Goal: Task Accomplishment & Management: Use online tool/utility

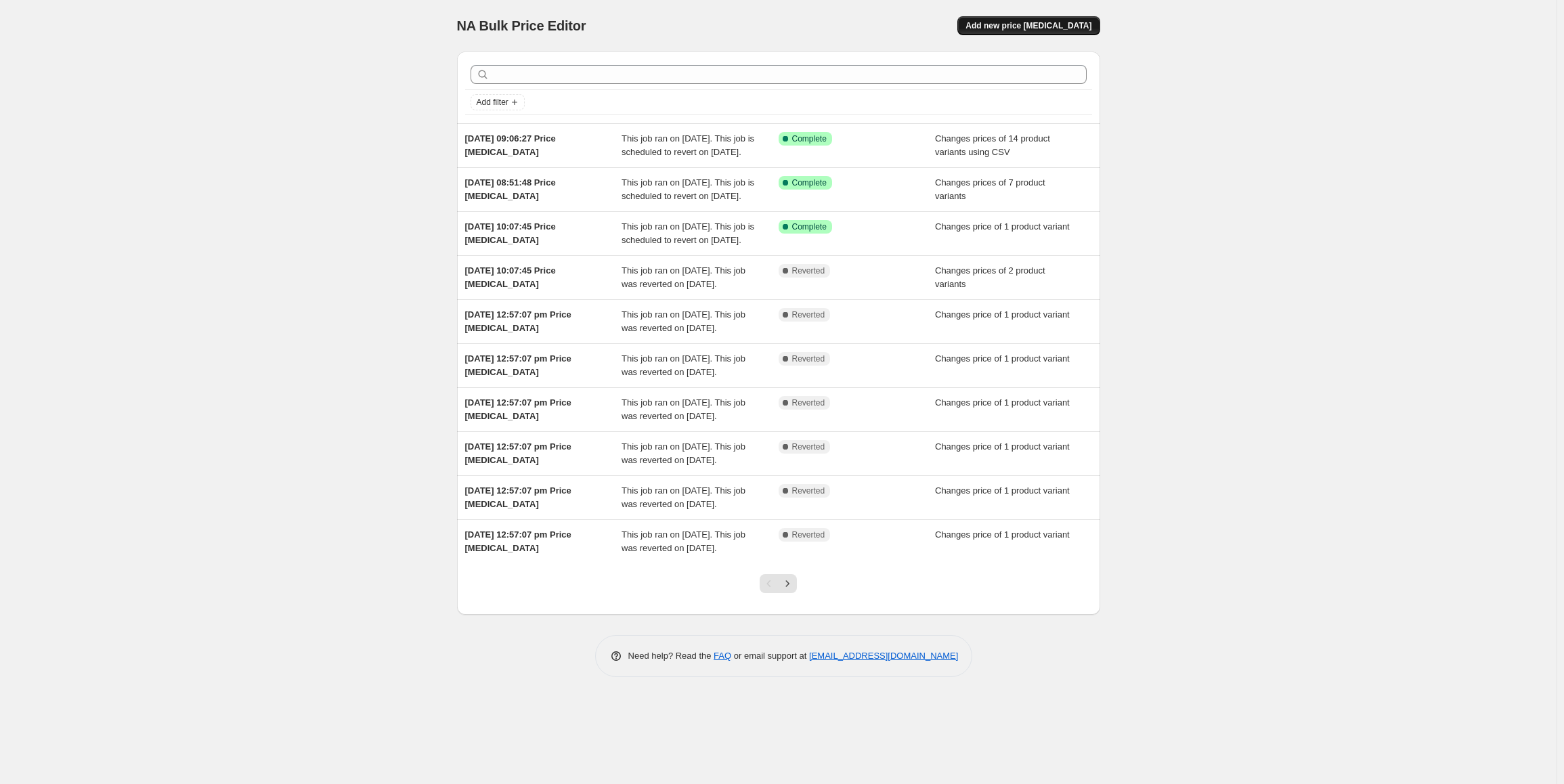
click at [1023, 31] on span "Add new price change job" at bounding box center [1028, 26] width 126 height 11
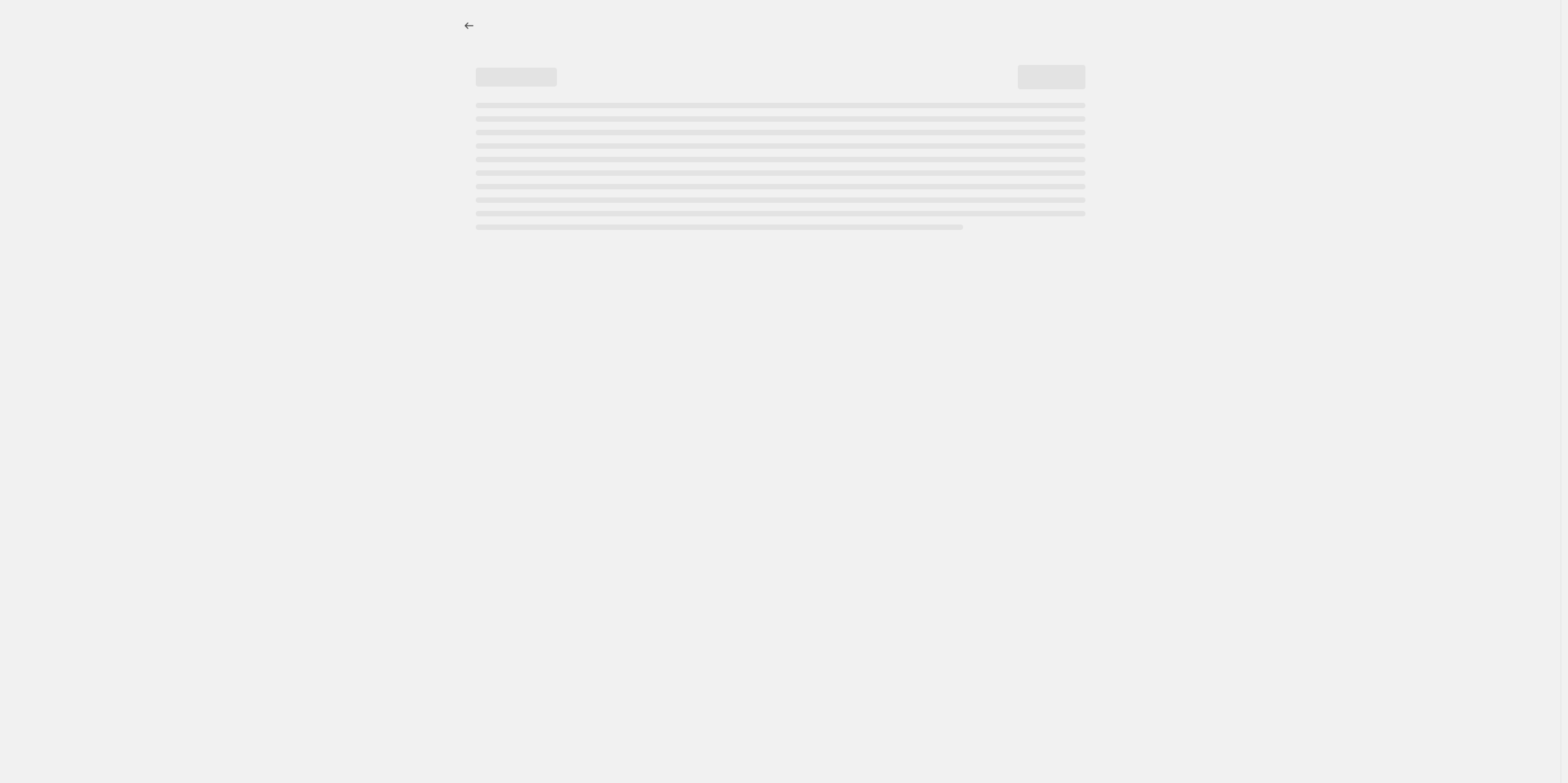
select select "percentage"
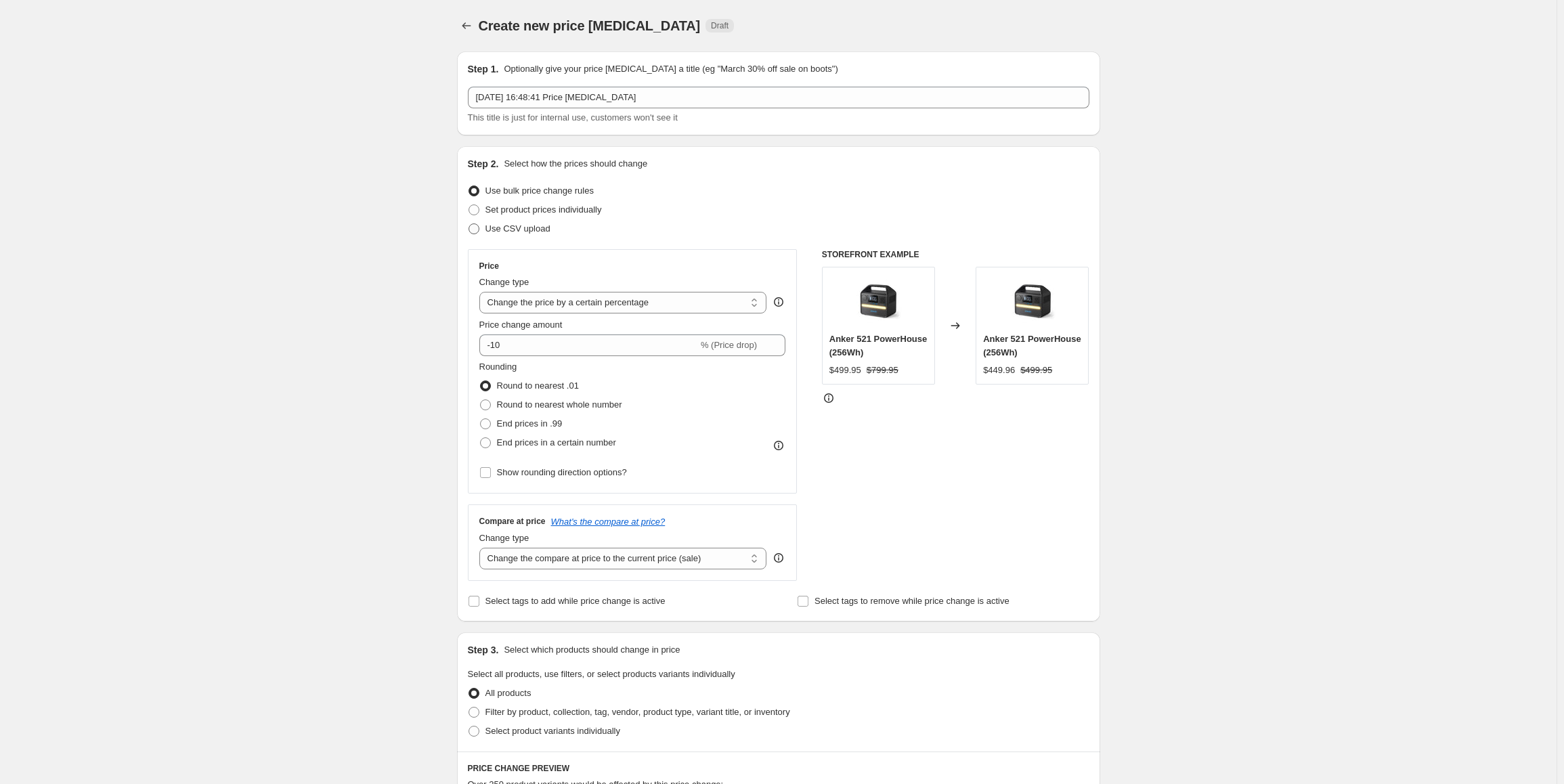
click at [528, 227] on span "Use CSV upload" at bounding box center [517, 229] width 65 height 10
click at [469, 224] on input "Use CSV upload" at bounding box center [469, 224] width 1 height 1
radio input "true"
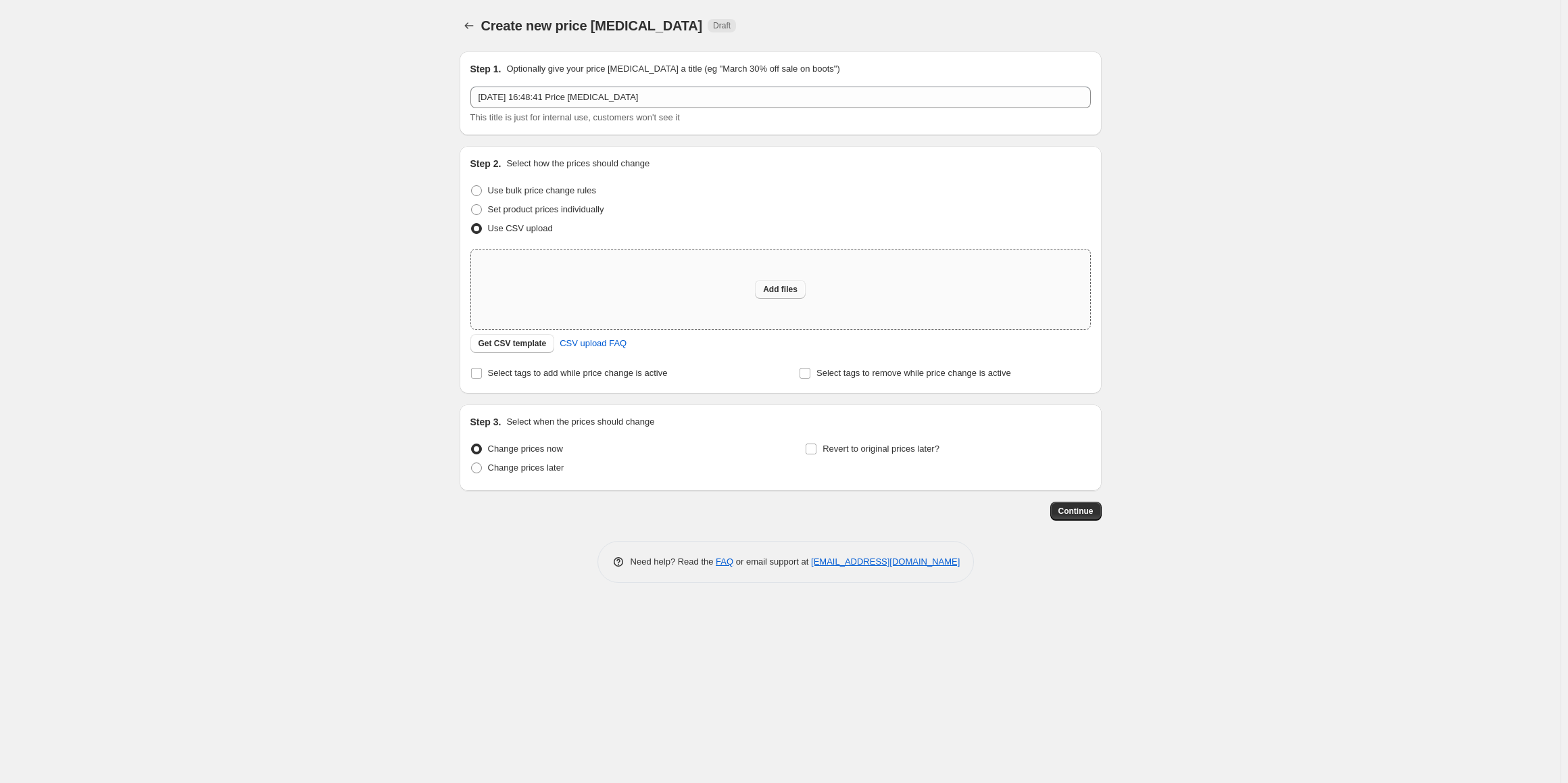
click at [795, 293] on span "Add files" at bounding box center [780, 289] width 34 height 11
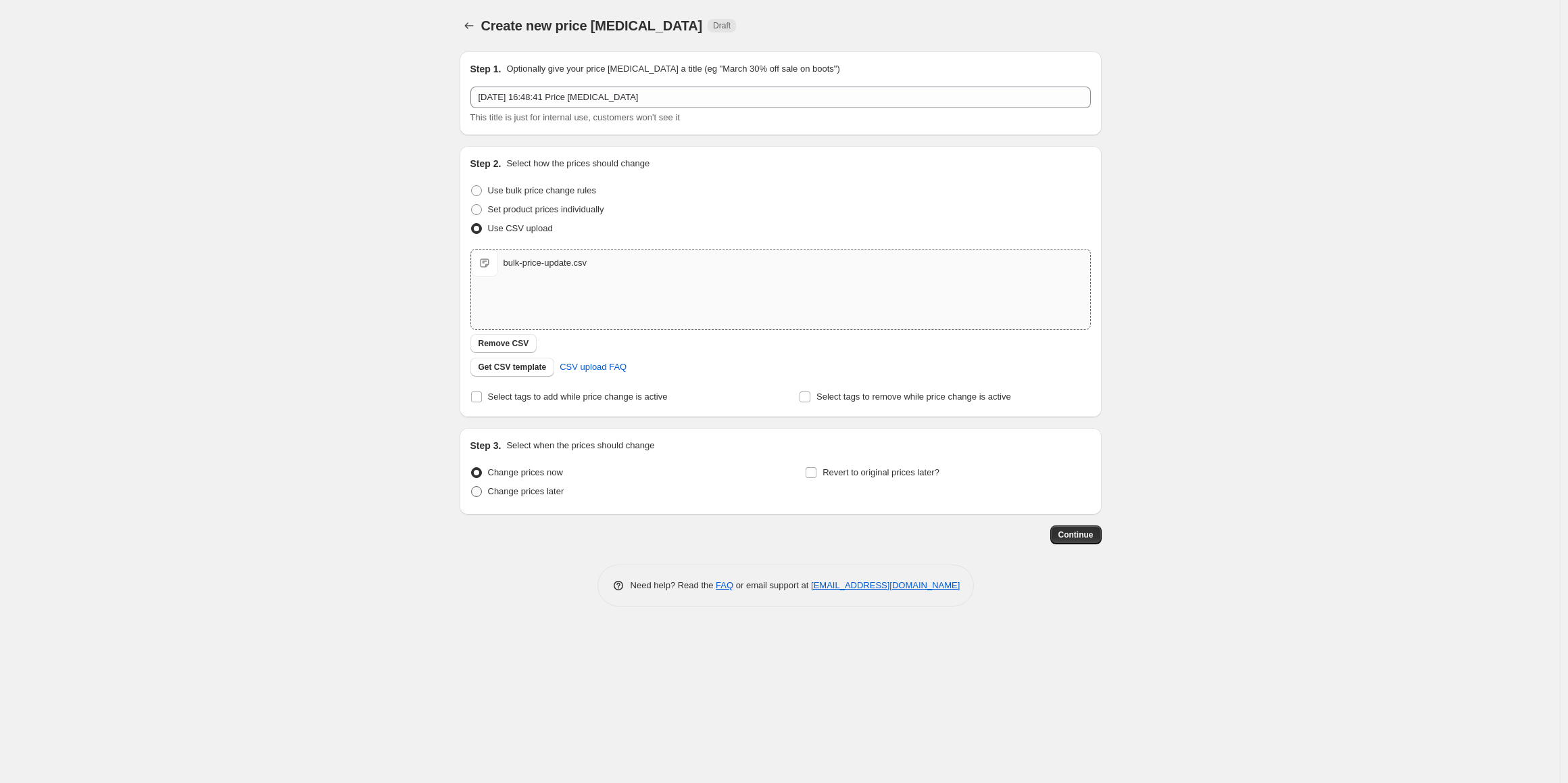
click at [527, 490] on span "Change prices later" at bounding box center [526, 491] width 76 height 10
click at [471, 487] on input "Change prices later" at bounding box center [471, 486] width 1 height 1
radio input "true"
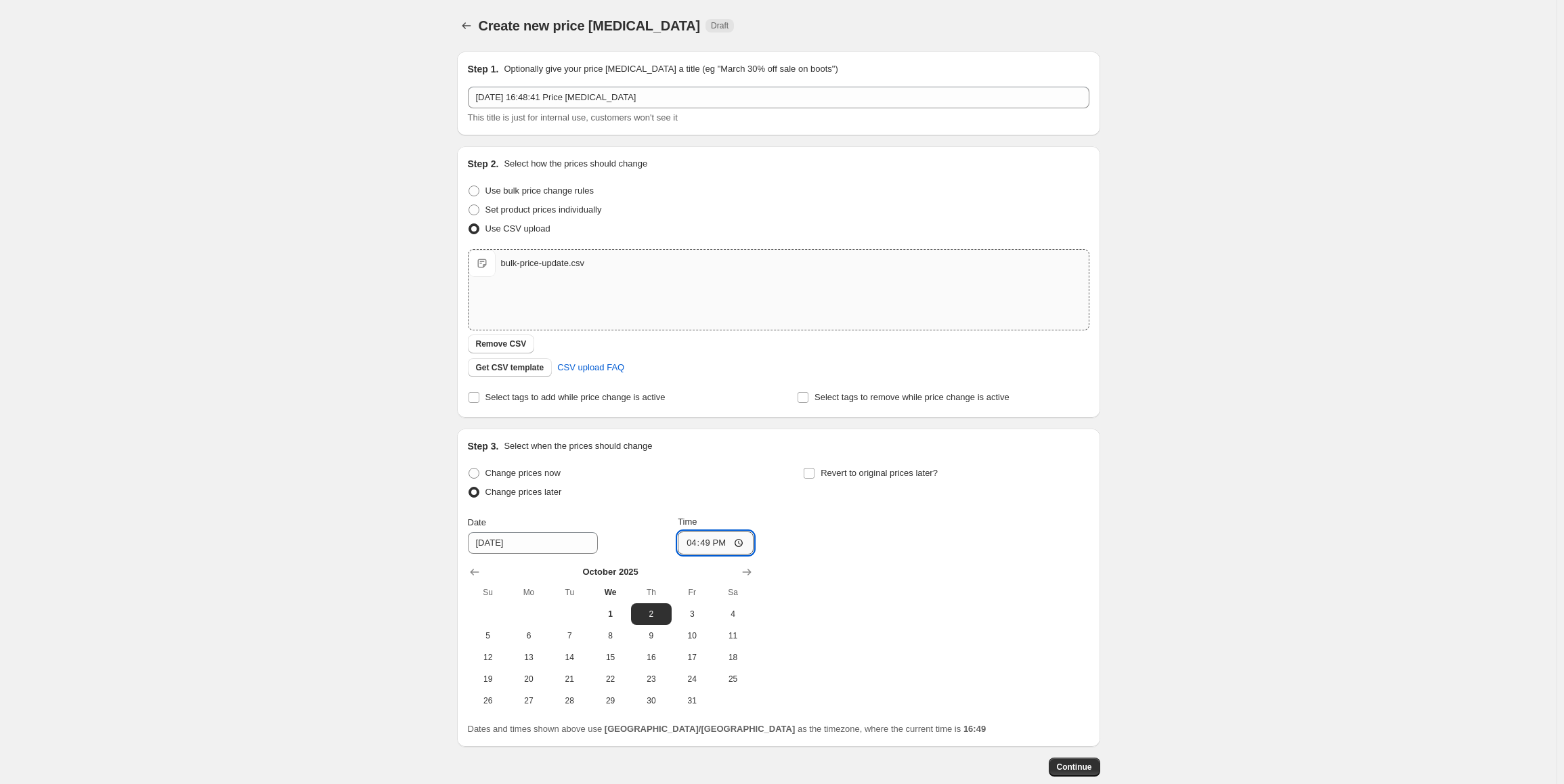
click at [695, 541] on input "16:49" at bounding box center [716, 543] width 76 height 23
type input "00:00"
click at [822, 474] on label "Revert to original prices later?" at bounding box center [870, 473] width 135 height 19
click at [814, 474] on input "Revert to original prices later?" at bounding box center [809, 473] width 11 height 11
checkbox input "true"
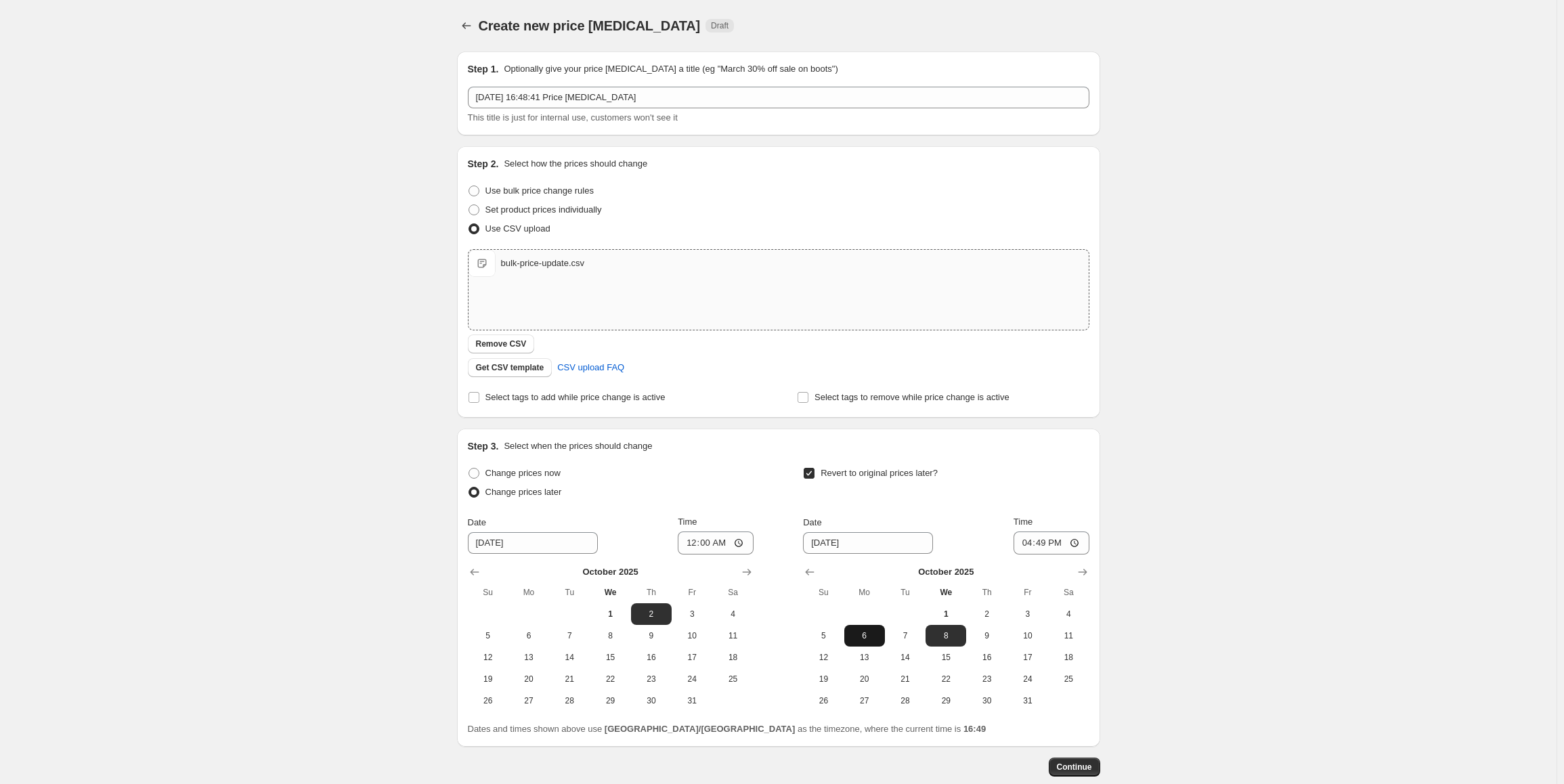
click at [870, 628] on button "6" at bounding box center [864, 635] width 41 height 22
type input "10/6/2025"
click at [1028, 546] on input "16:49" at bounding box center [1051, 543] width 76 height 23
click at [1079, 764] on span "Continue" at bounding box center [1074, 767] width 35 height 11
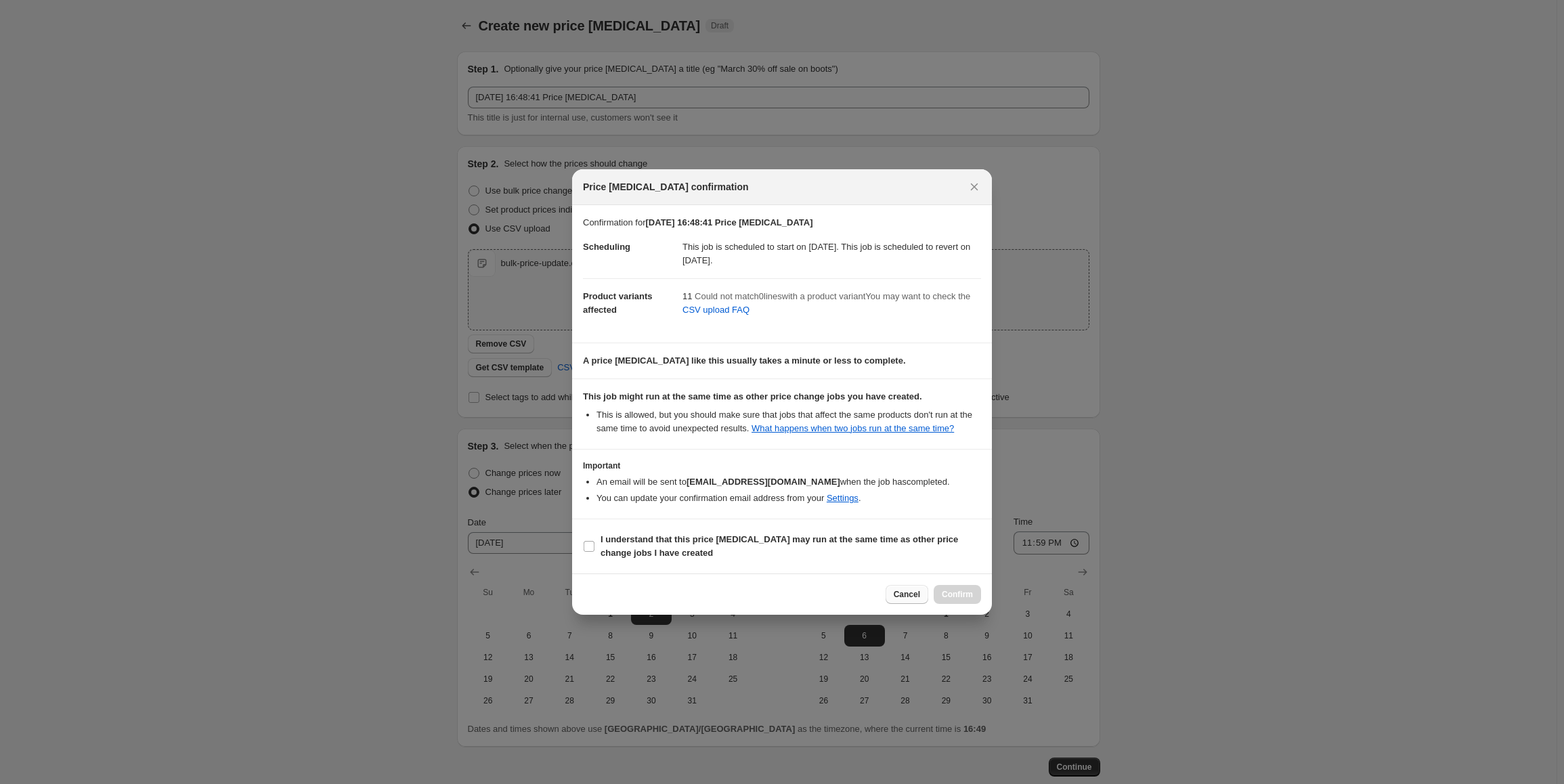
click at [910, 596] on span "Cancel" at bounding box center [907, 594] width 26 height 11
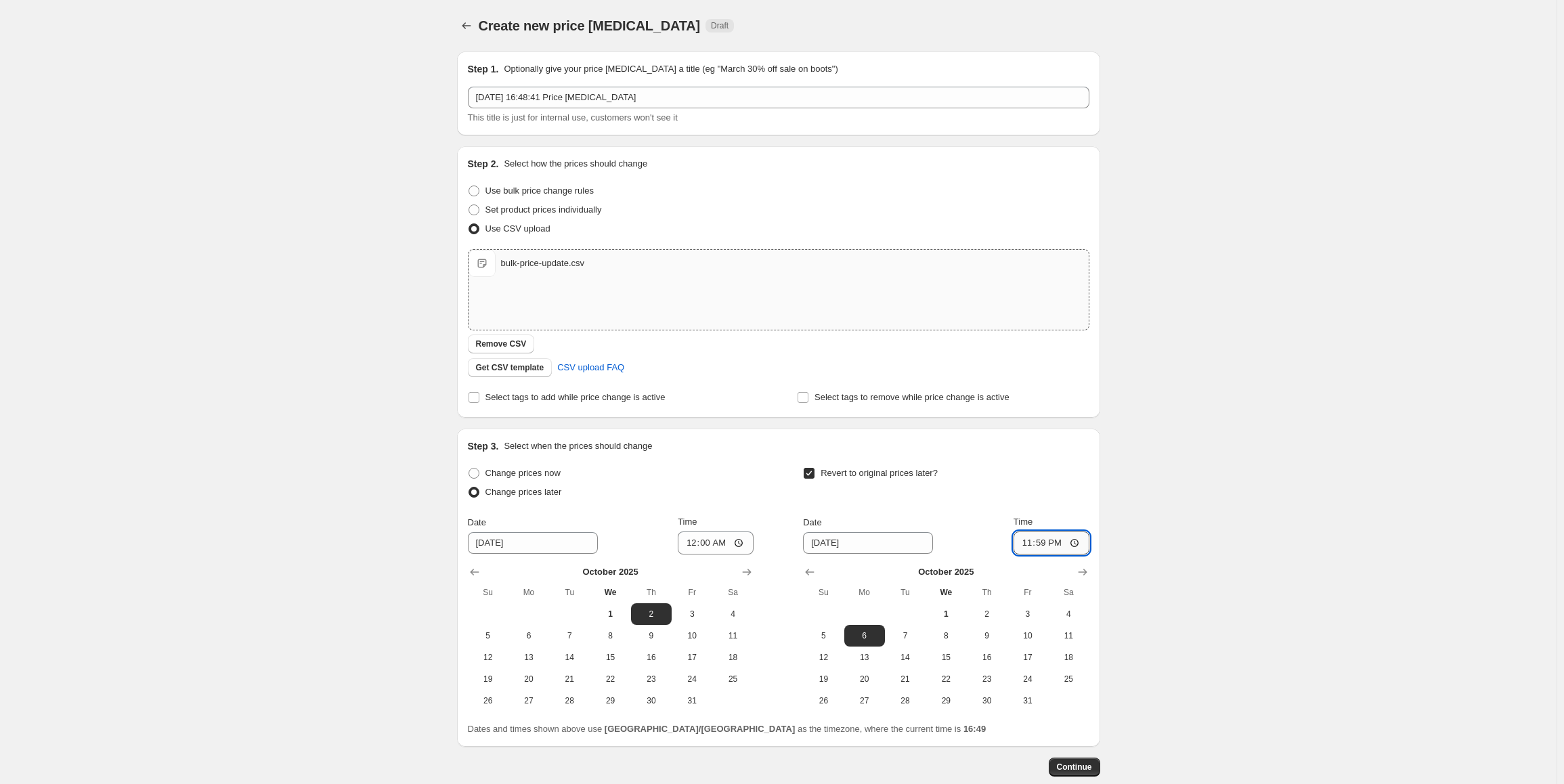
click at [1044, 544] on input "23:59" at bounding box center [1051, 543] width 76 height 23
type input "23:57"
click at [1071, 761] on span "Continue" at bounding box center [1074, 767] width 35 height 11
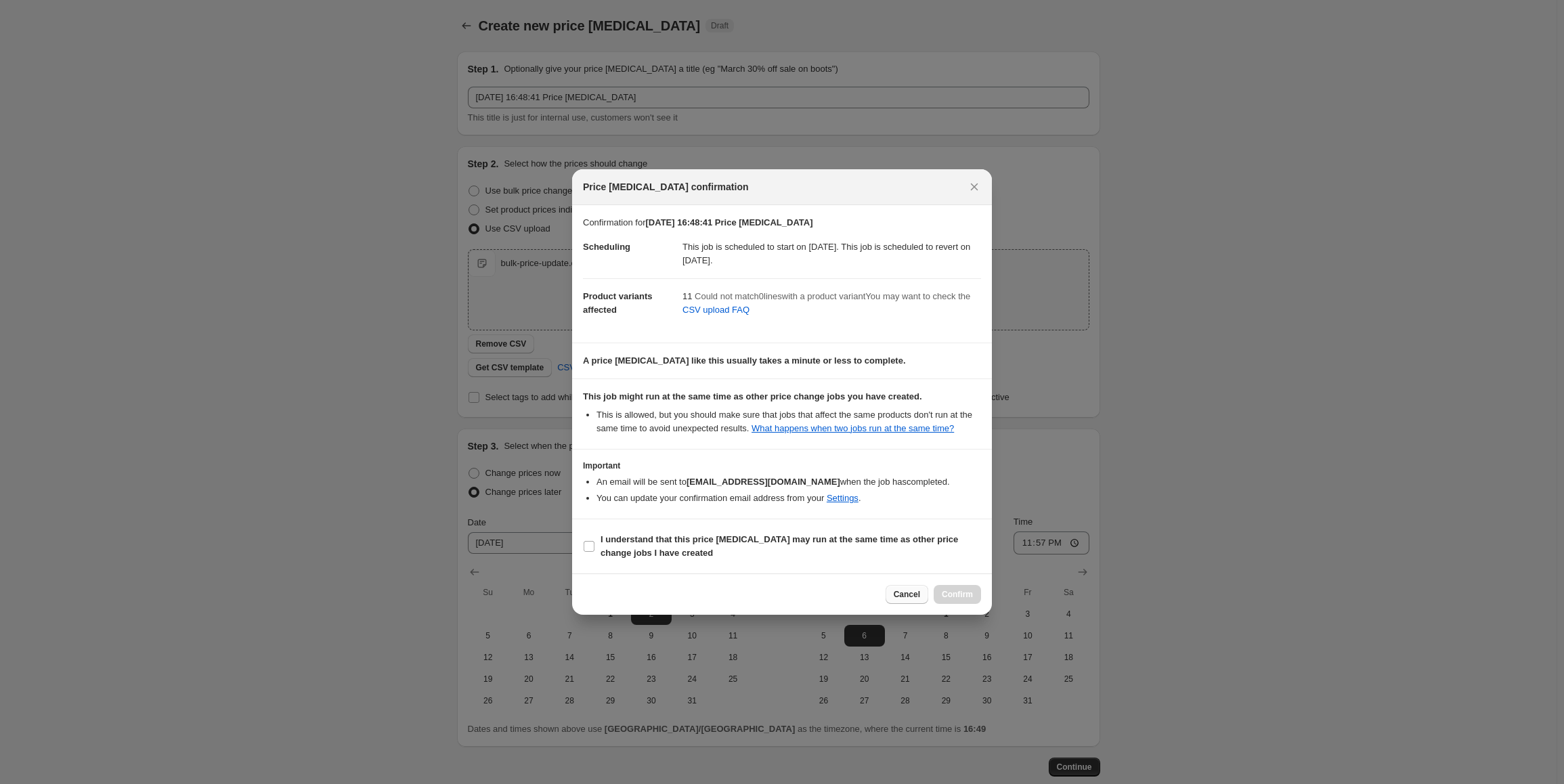
click at [916, 595] on span "Cancel" at bounding box center [907, 594] width 26 height 11
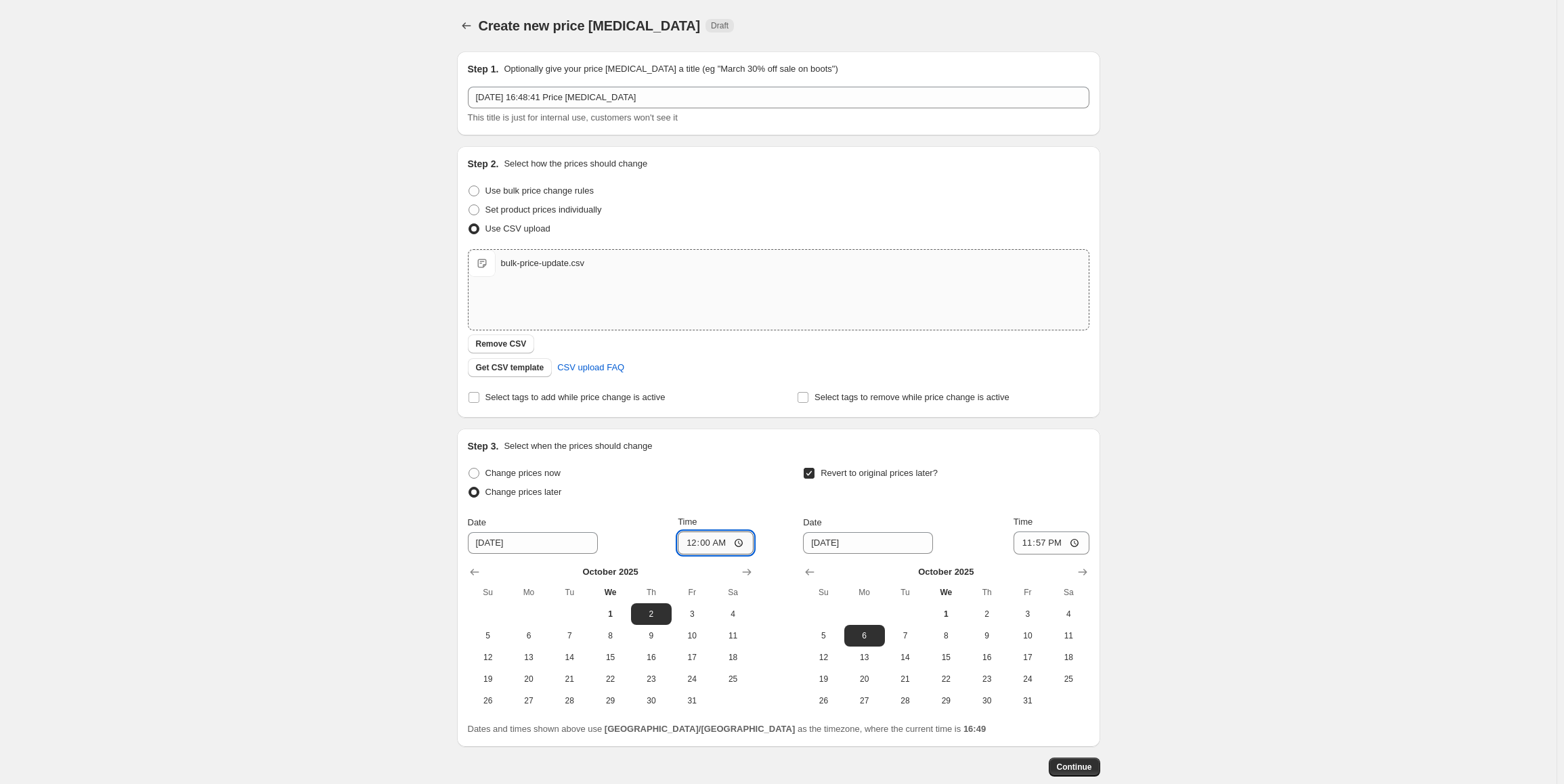
click at [708, 544] on input "00:00" at bounding box center [716, 543] width 76 height 23
type input "00:05"
click at [1041, 541] on input "23:57" at bounding box center [1051, 543] width 76 height 23
click at [1040, 542] on input "23:57" at bounding box center [1051, 543] width 76 height 23
type input "23:55"
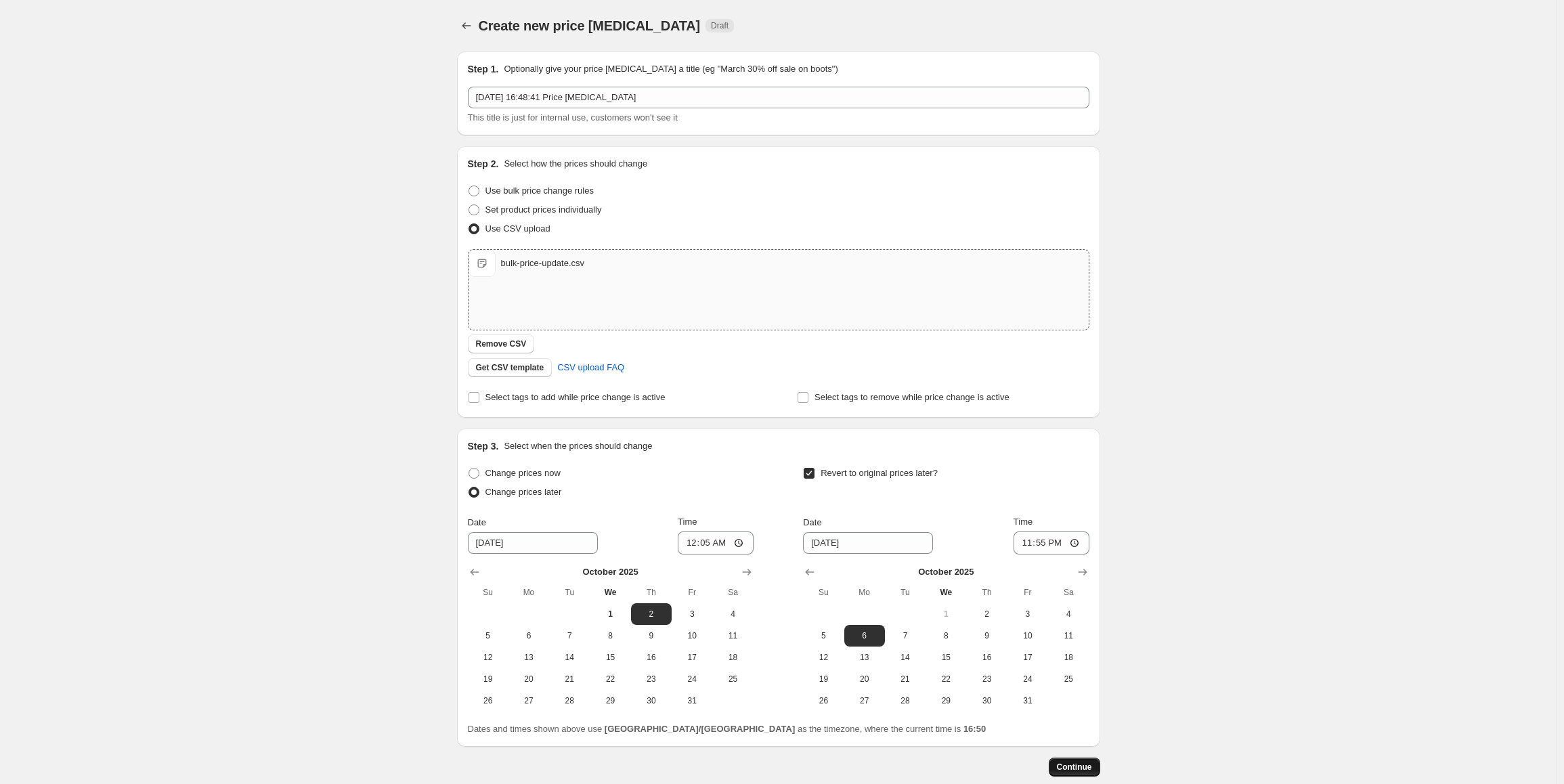
click at [1064, 765] on span "Continue" at bounding box center [1074, 767] width 35 height 11
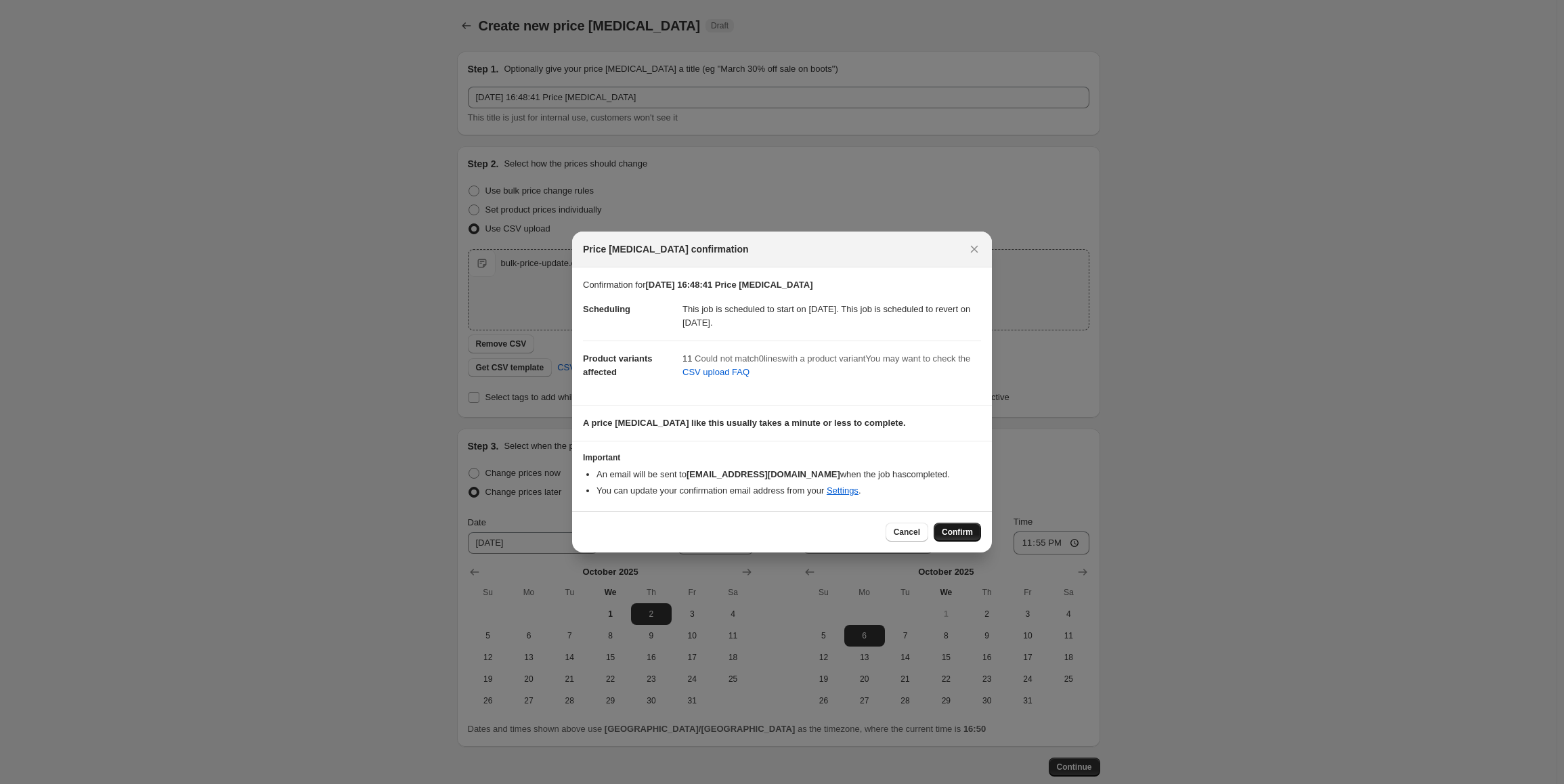
click at [958, 530] on span "Confirm" at bounding box center [957, 532] width 31 height 11
